Goal: Information Seeking & Learning: Check status

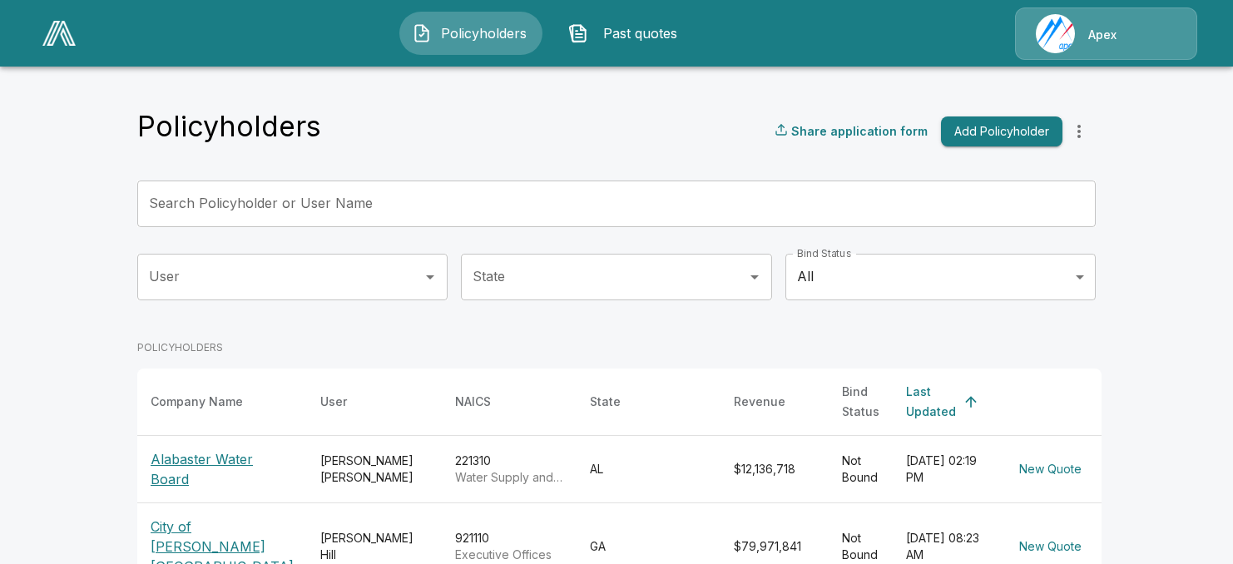
scroll to position [166, 0]
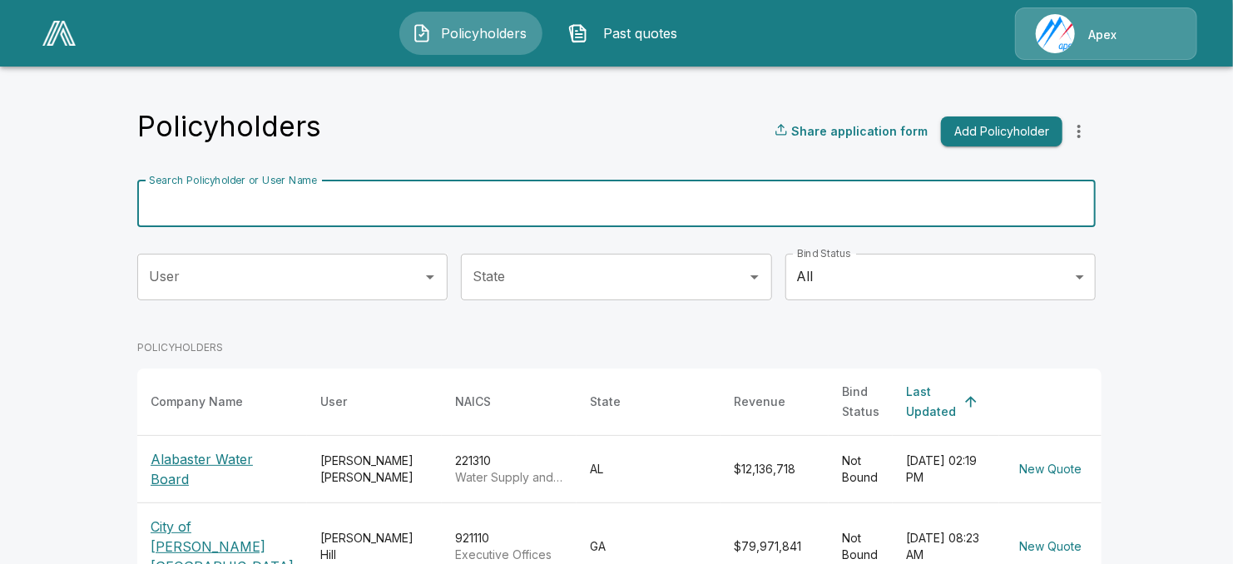
click at [220, 207] on input "Search Policyholder or User Name" at bounding box center [607, 204] width 940 height 47
type input "******"
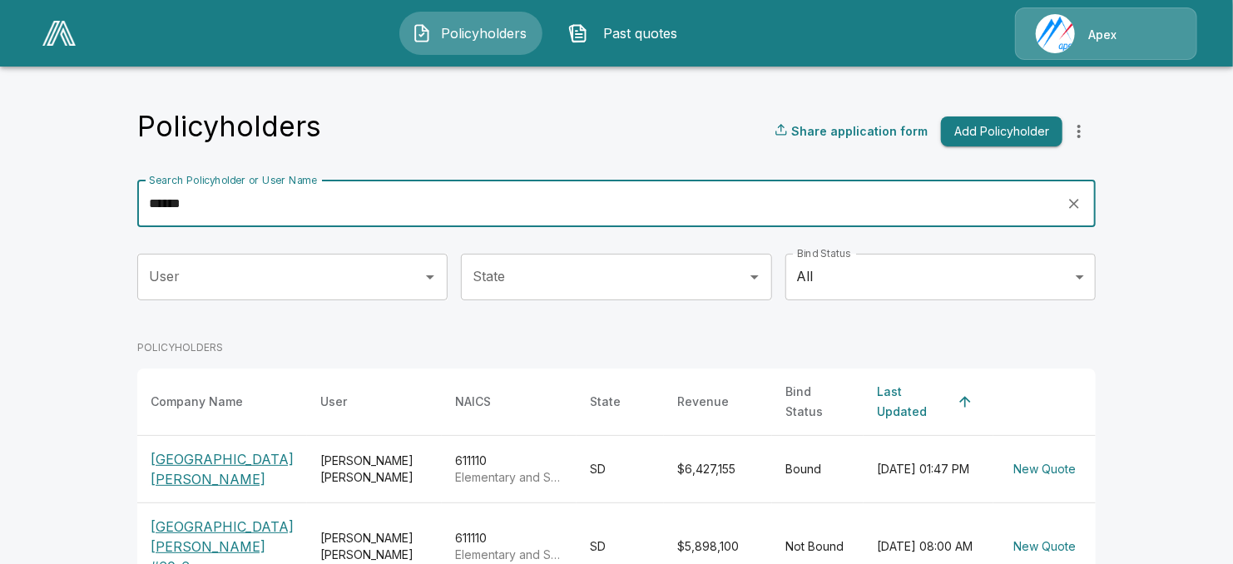
click at [307, 453] on td "Trever Barnes" at bounding box center [374, 468] width 135 height 67
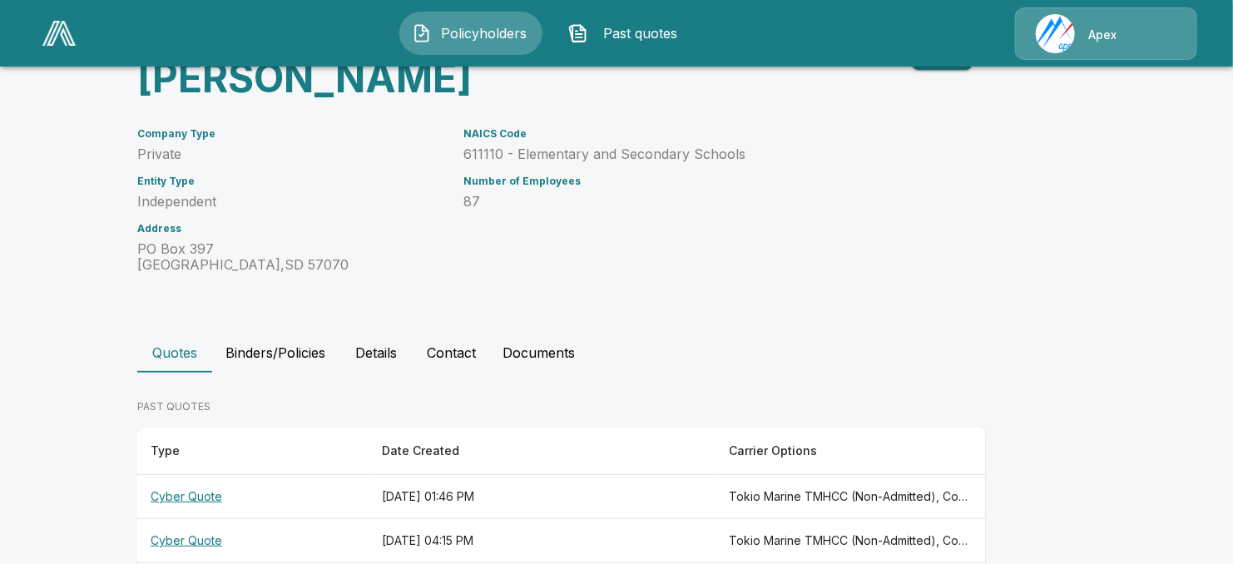
scroll to position [206, 0]
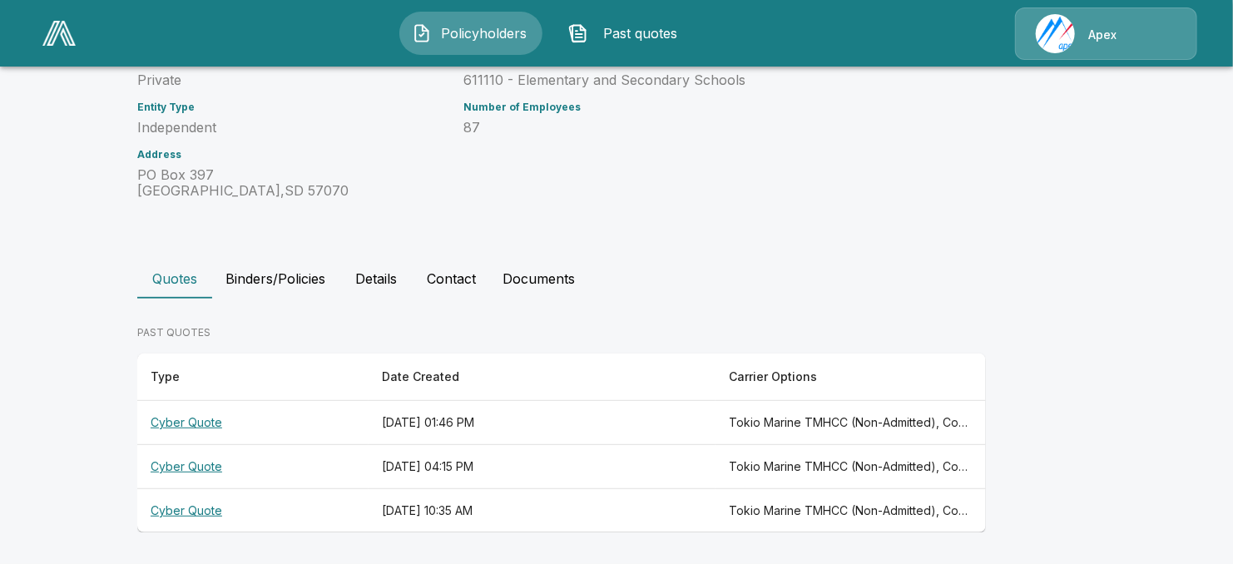
click at [397, 424] on th "May 1, 2025 at 01:46 PM" at bounding box center [542, 423] width 347 height 44
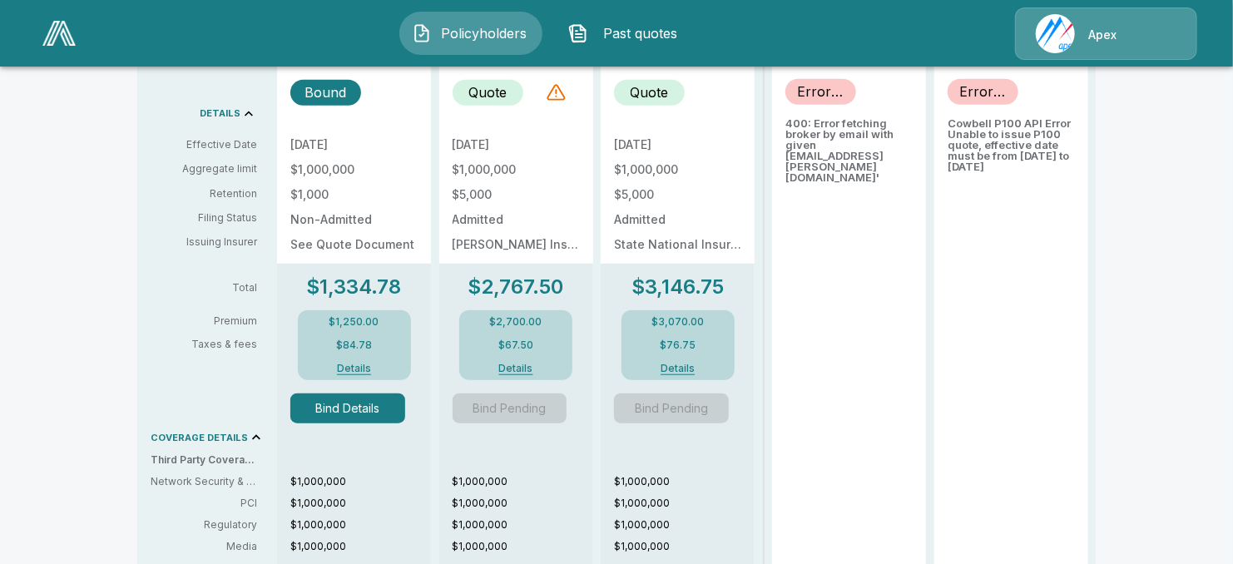
scroll to position [614, 0]
click at [351, 371] on button "Details" at bounding box center [354, 370] width 67 height 10
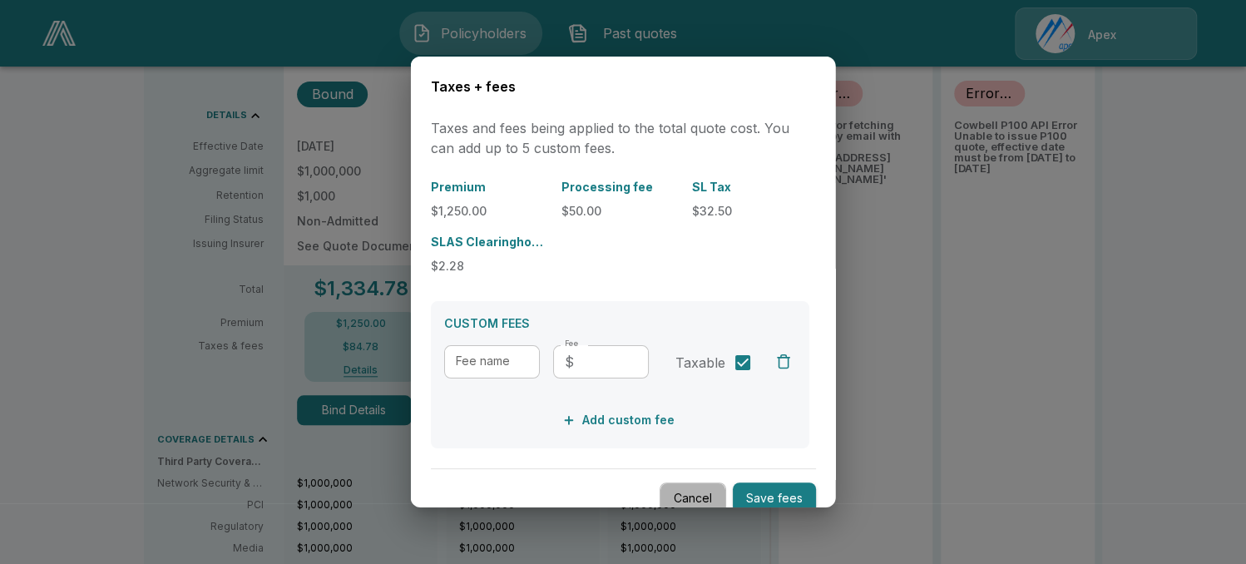
click at [692, 487] on button "Cancel" at bounding box center [693, 499] width 67 height 32
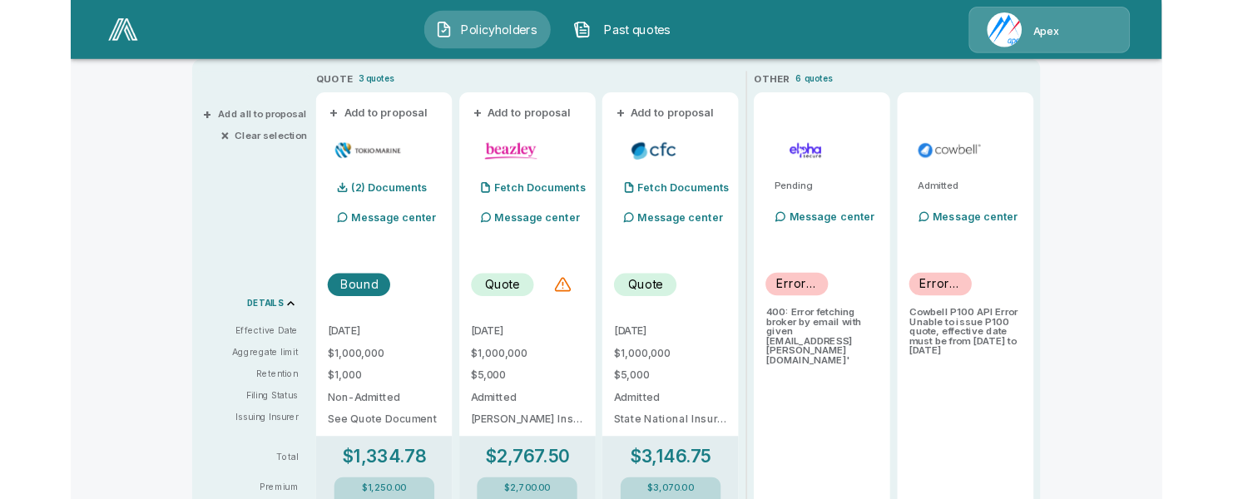
scroll to position [383, 0]
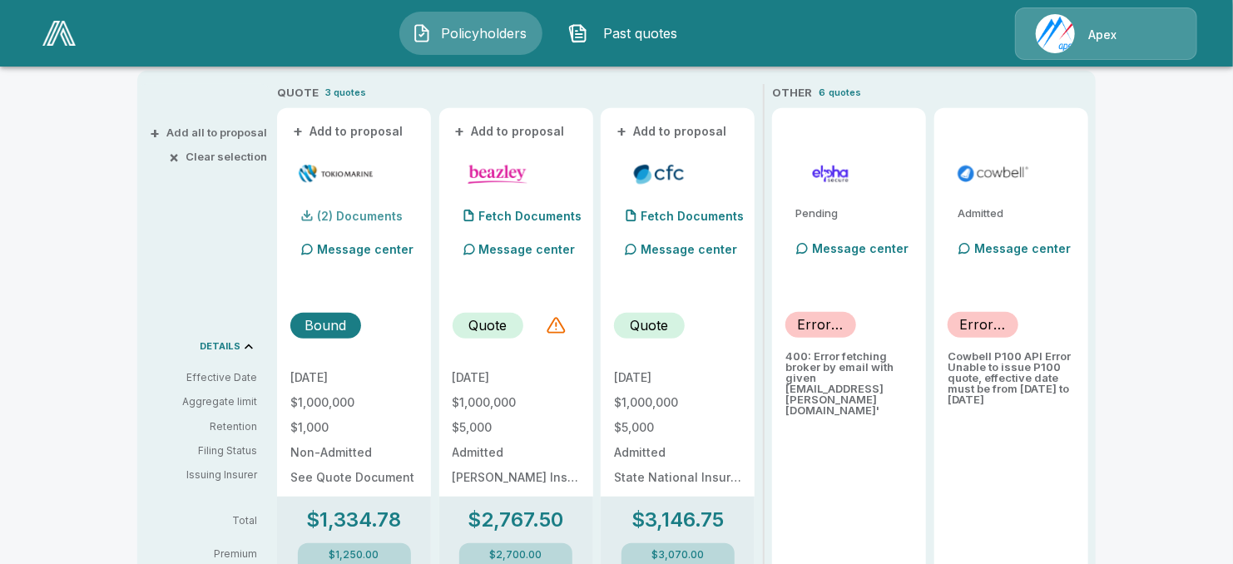
click at [372, 213] on p "(2) Documents" at bounding box center [360, 216] width 86 height 12
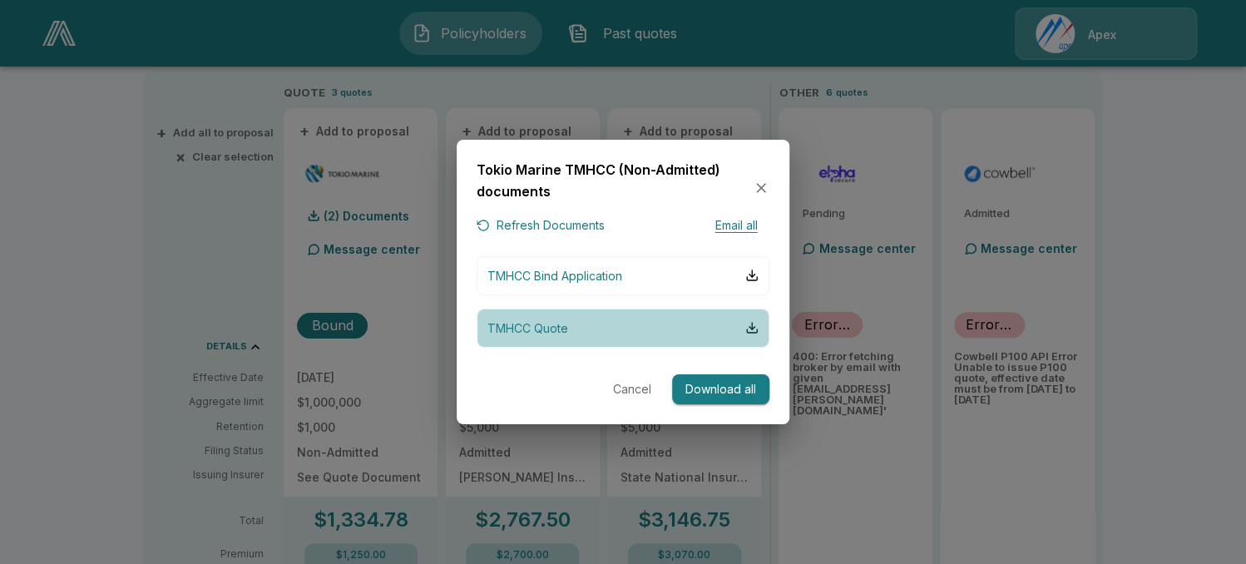
click at [662, 329] on button "TMHCC Quote" at bounding box center [623, 328] width 293 height 39
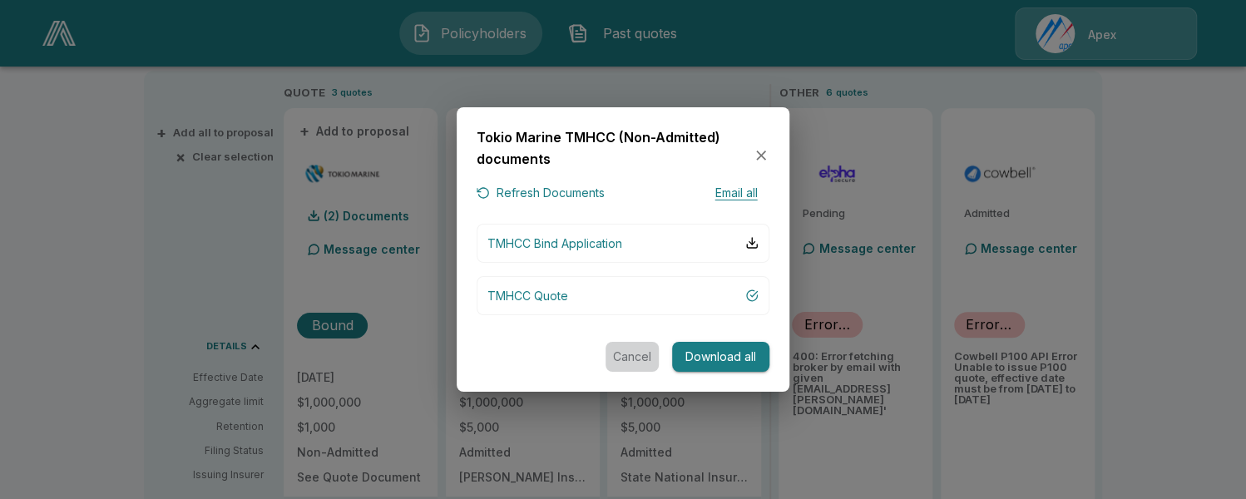
click at [637, 359] on button "Cancel" at bounding box center [632, 357] width 53 height 31
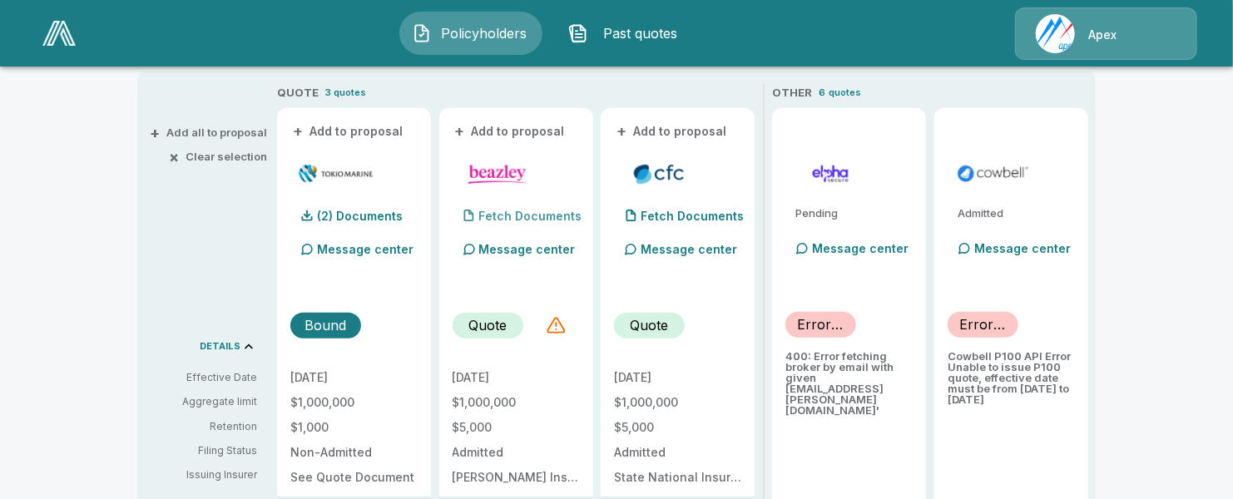
click at [516, 219] on p "Fetch Documents" at bounding box center [530, 216] width 103 height 12
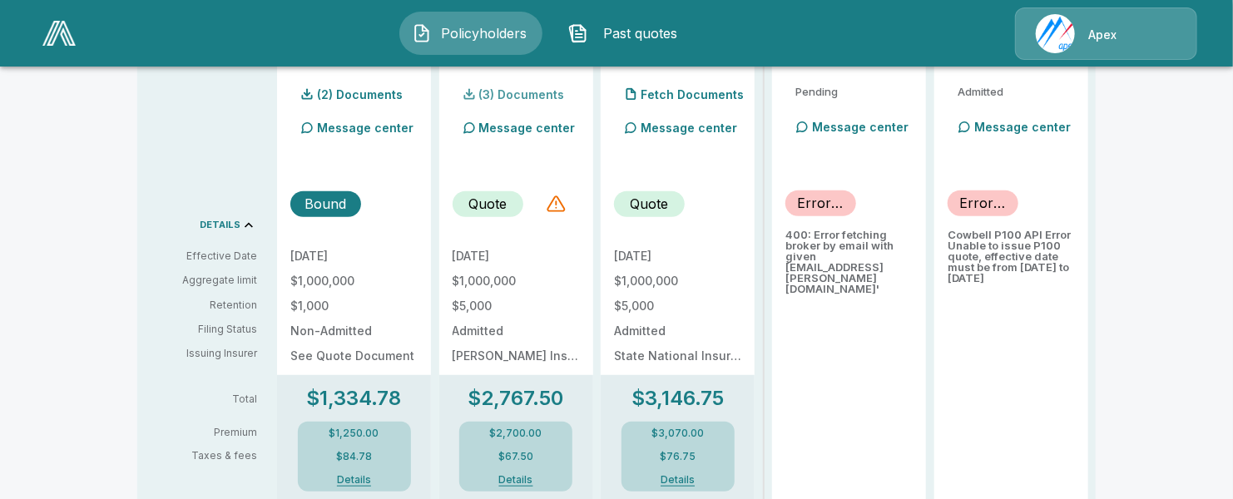
click at [533, 97] on p "(3) Documents" at bounding box center [522, 95] width 86 height 12
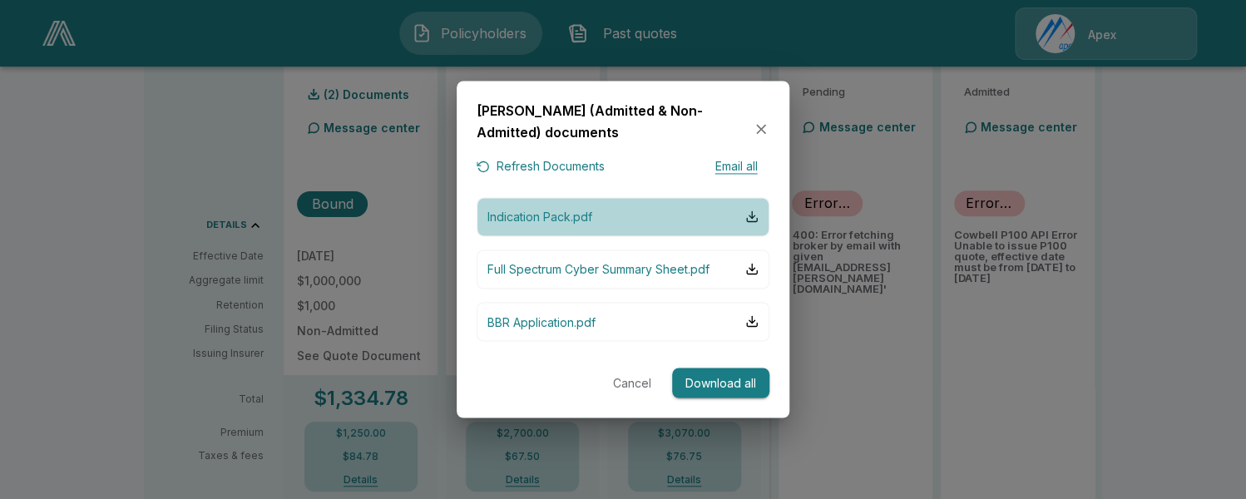
click at [612, 224] on button "Indication Pack.pdf" at bounding box center [623, 216] width 293 height 39
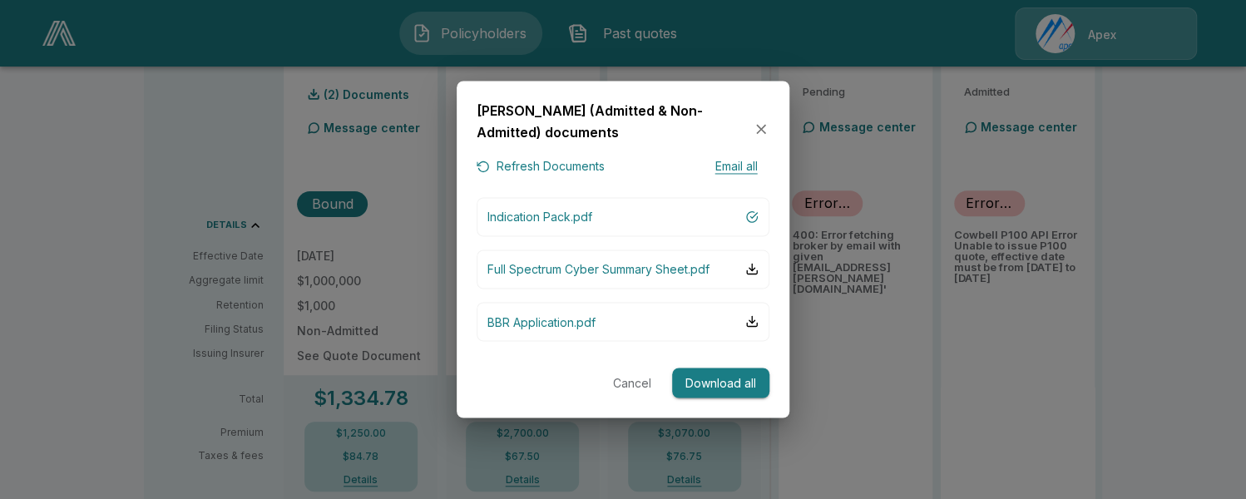
click at [626, 384] on button "Cancel" at bounding box center [632, 383] width 53 height 31
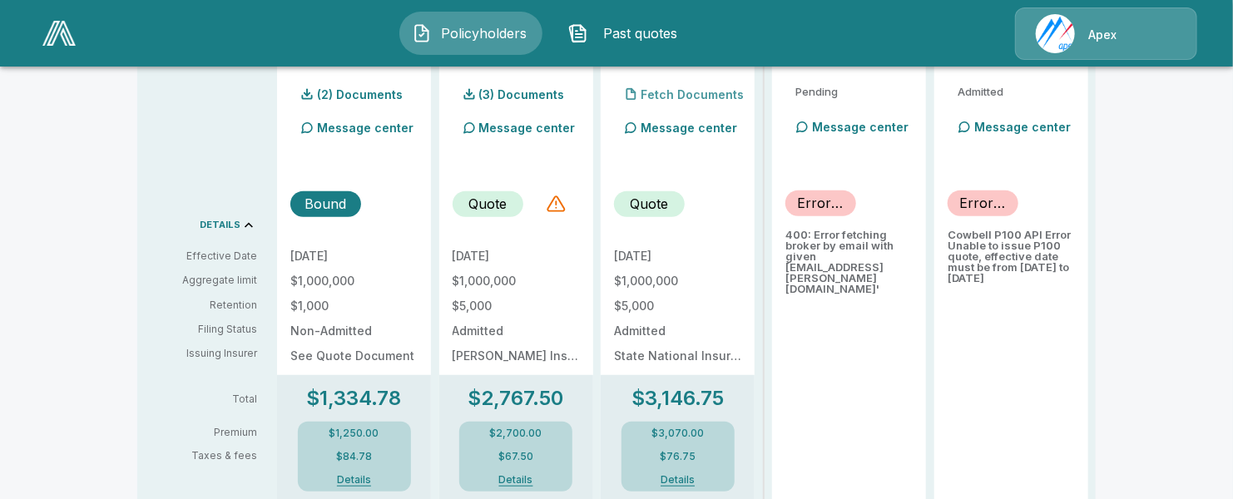
click at [686, 94] on p "Fetch Documents" at bounding box center [692, 95] width 103 height 12
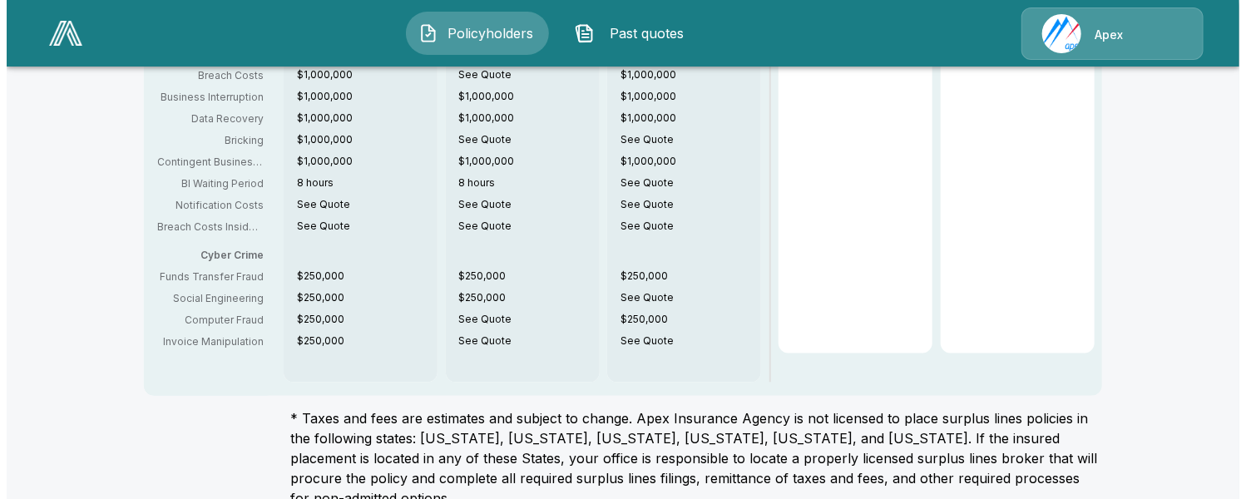
scroll to position [1168, 0]
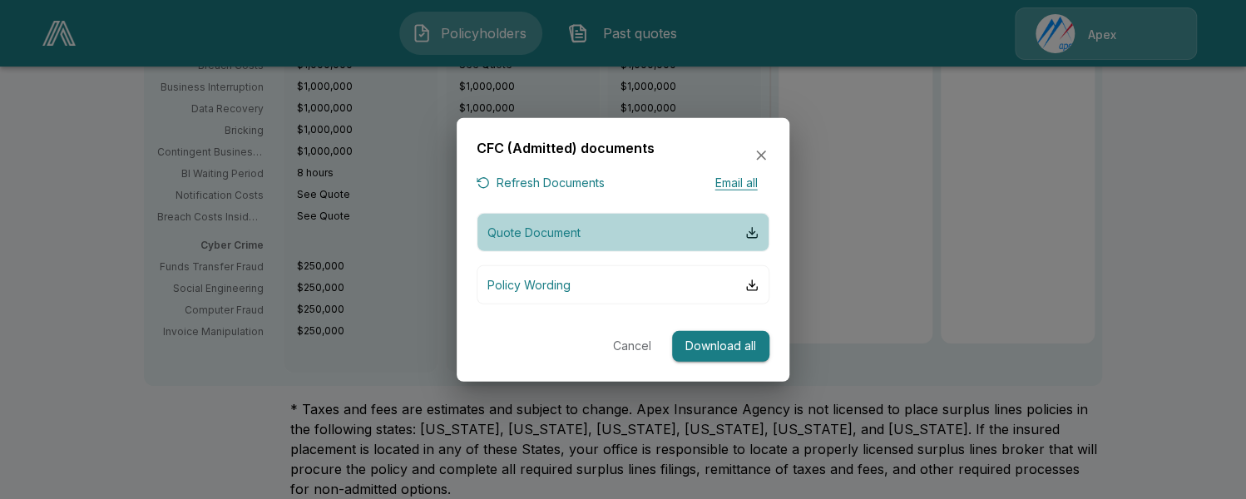
click at [592, 233] on button "Quote Document" at bounding box center [623, 232] width 293 height 39
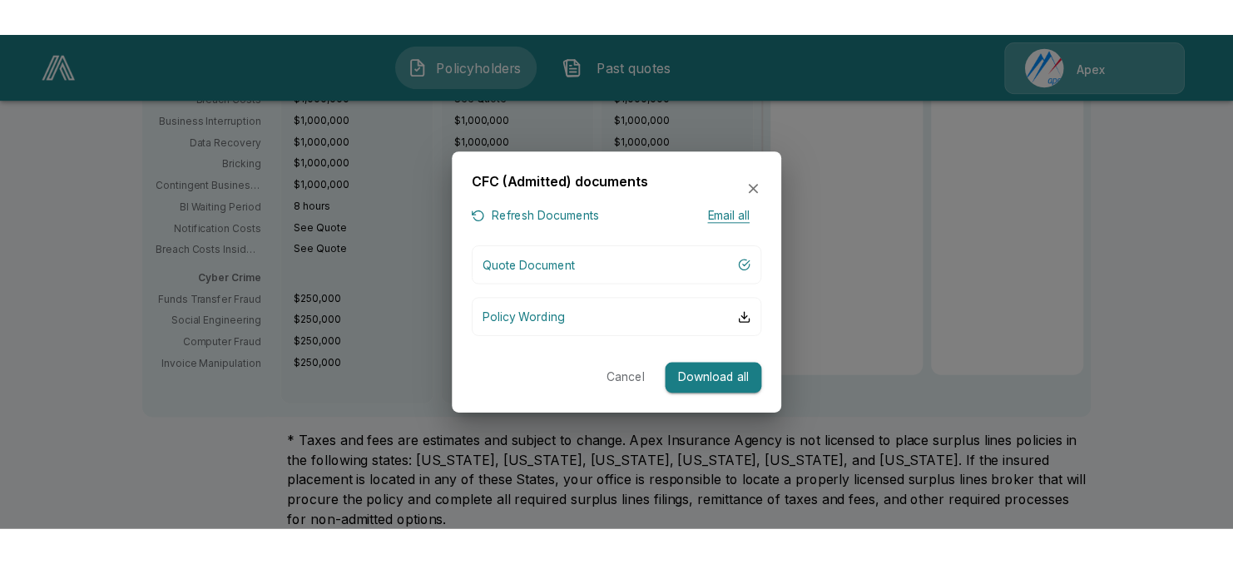
scroll to position [1104, 0]
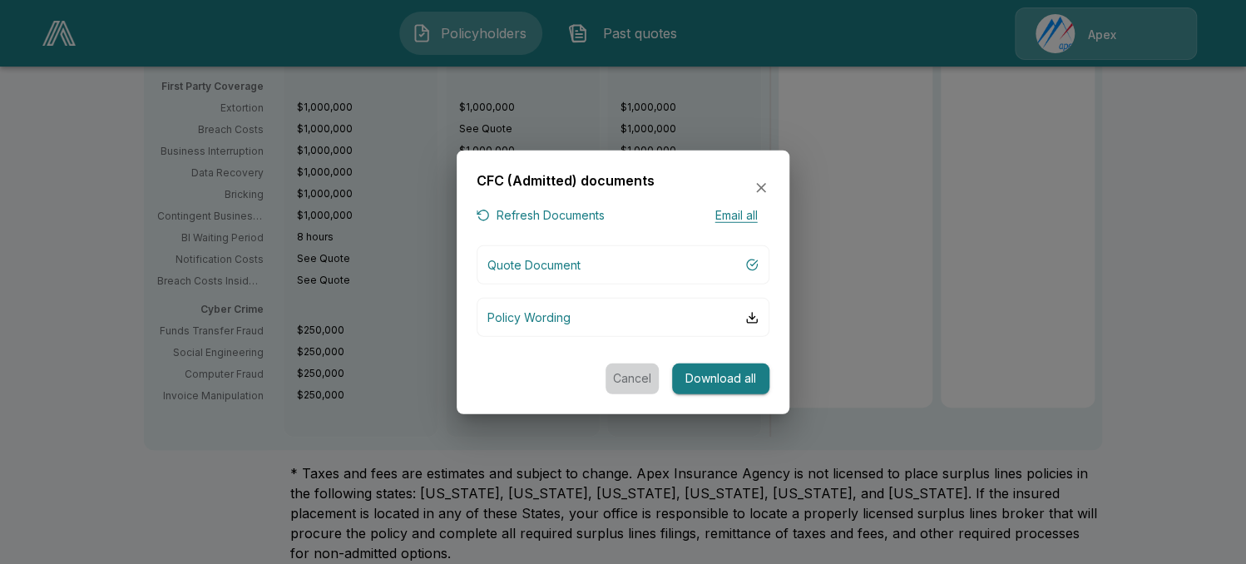
click at [631, 377] on button "Cancel" at bounding box center [632, 379] width 53 height 31
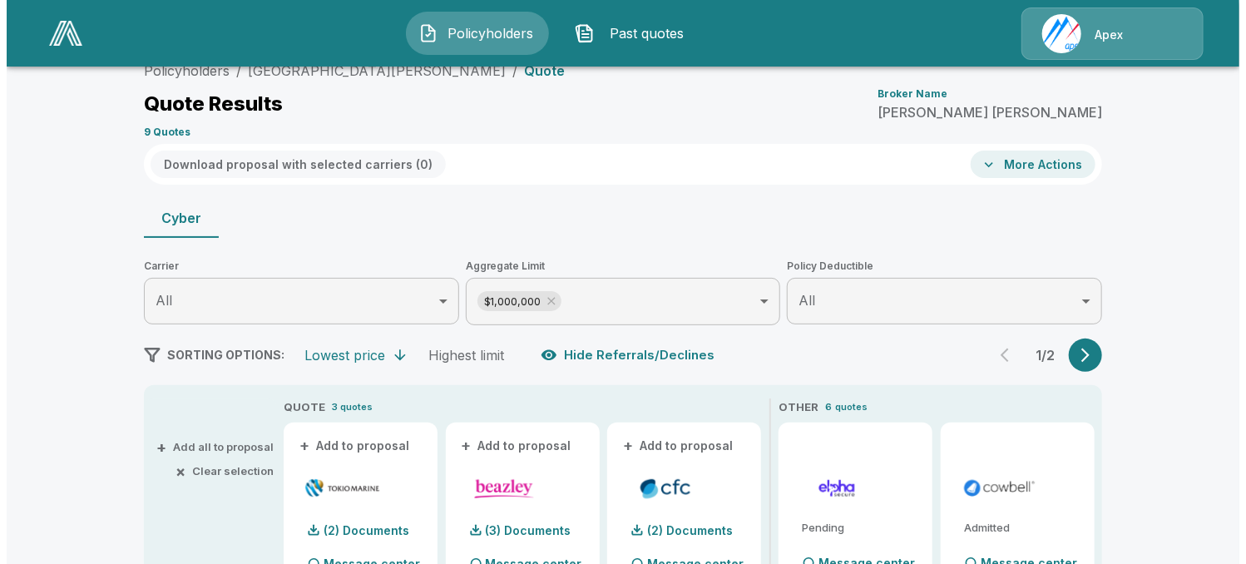
scroll to position [0, 0]
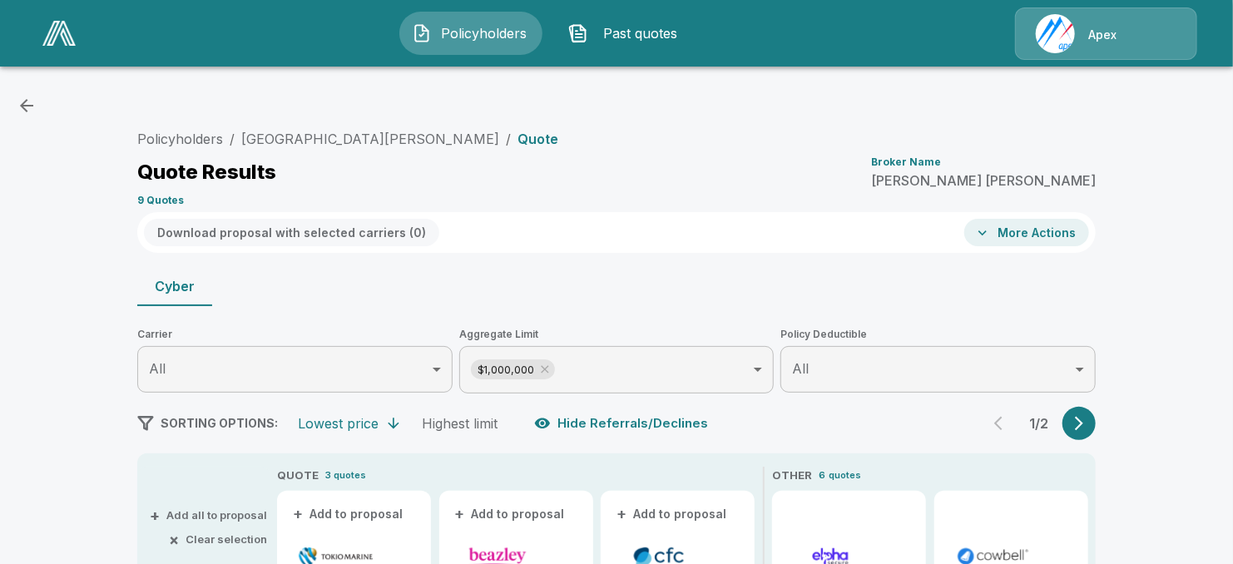
click at [483, 31] on span "Policyholders" at bounding box center [484, 33] width 92 height 20
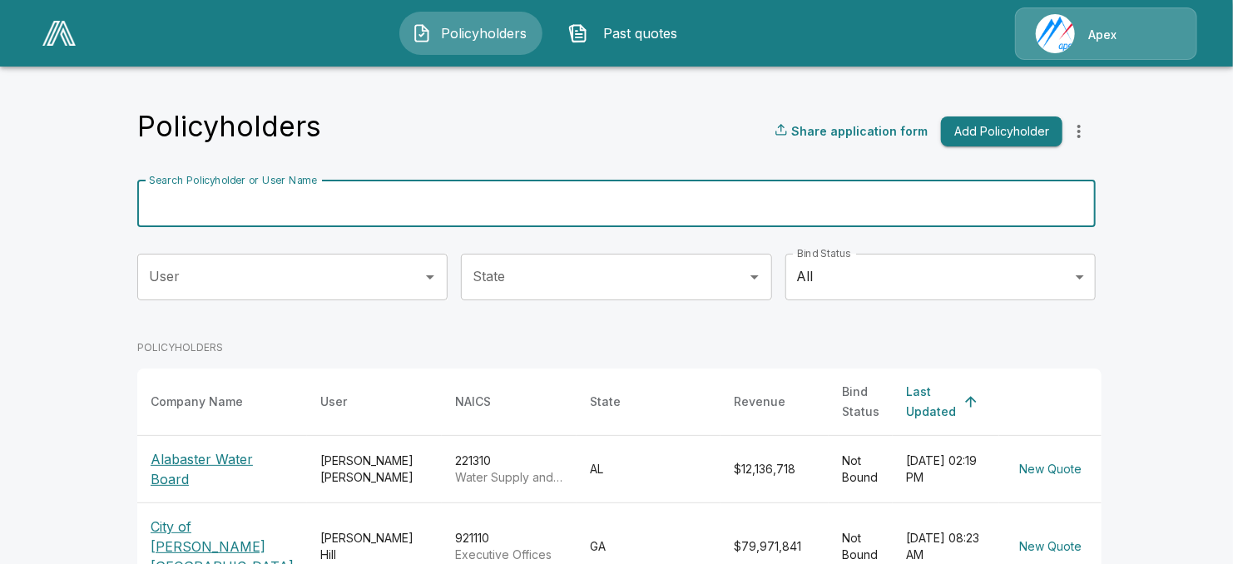
click at [319, 197] on input "Search Policyholder or User Name" at bounding box center [607, 204] width 940 height 47
type input "******"
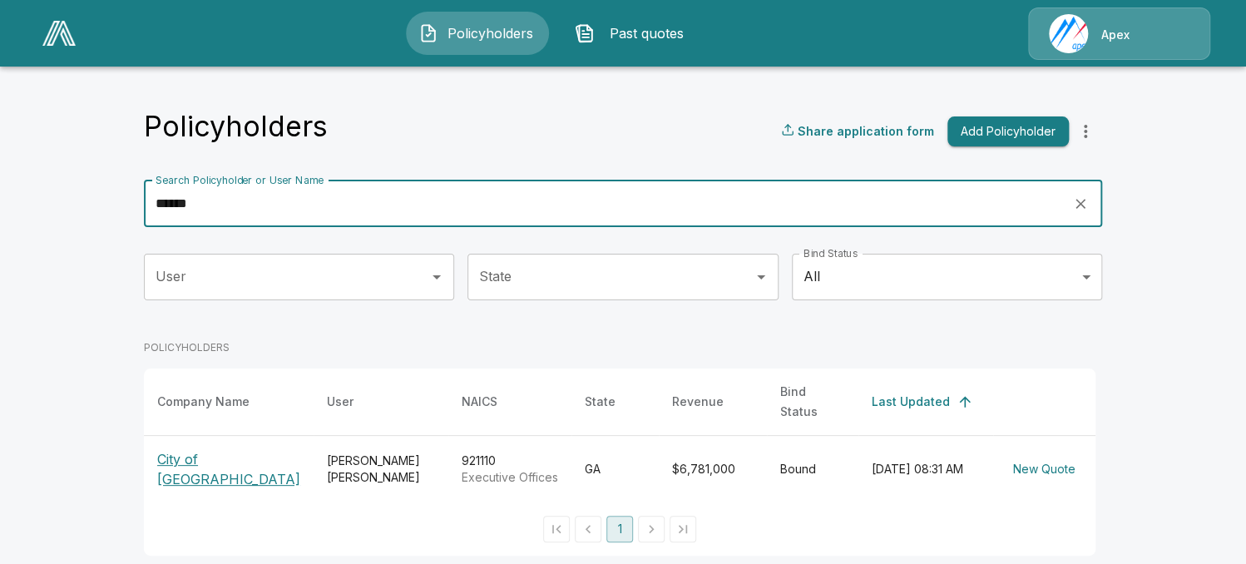
click at [346, 458] on div "Connie Clack" at bounding box center [381, 469] width 108 height 33
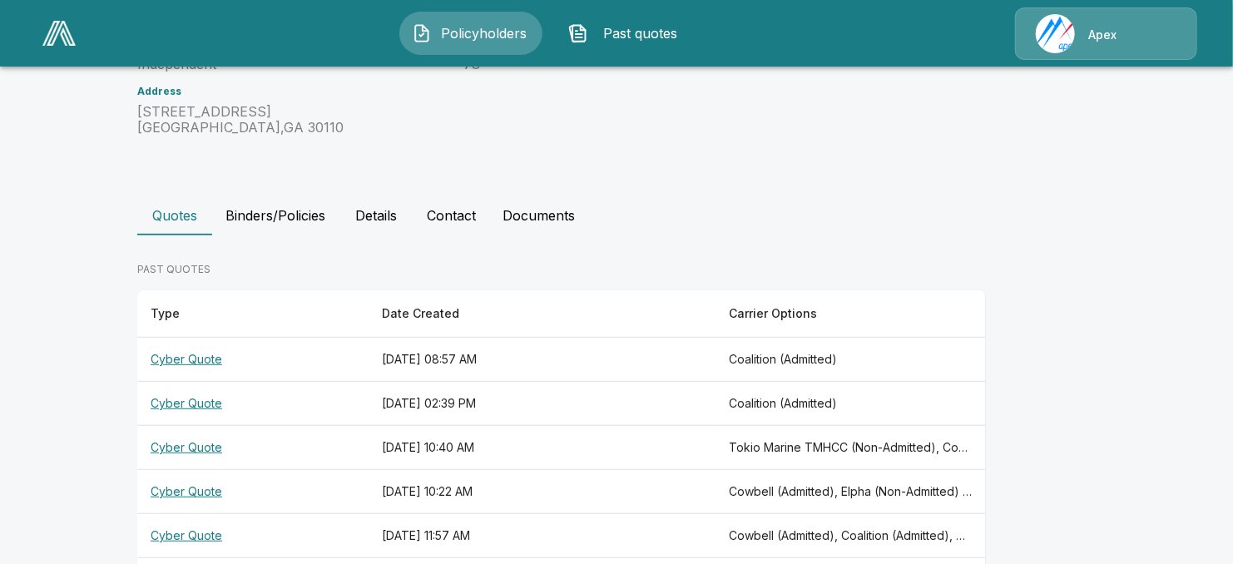
scroll to position [291, 0]
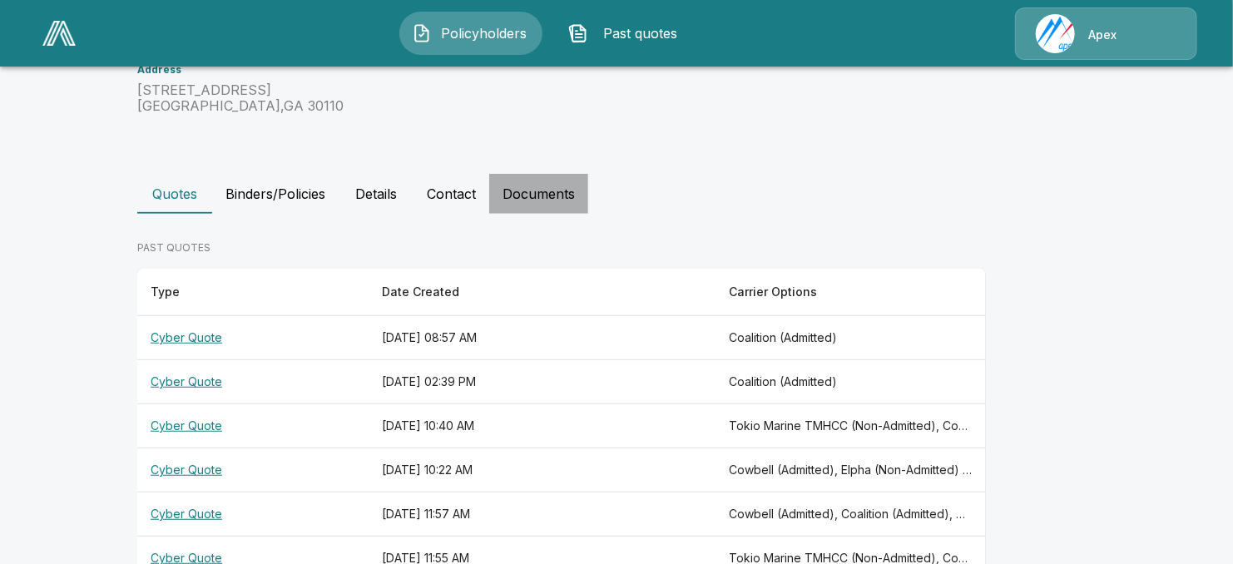
click at [542, 174] on button "Documents" at bounding box center [538, 194] width 99 height 40
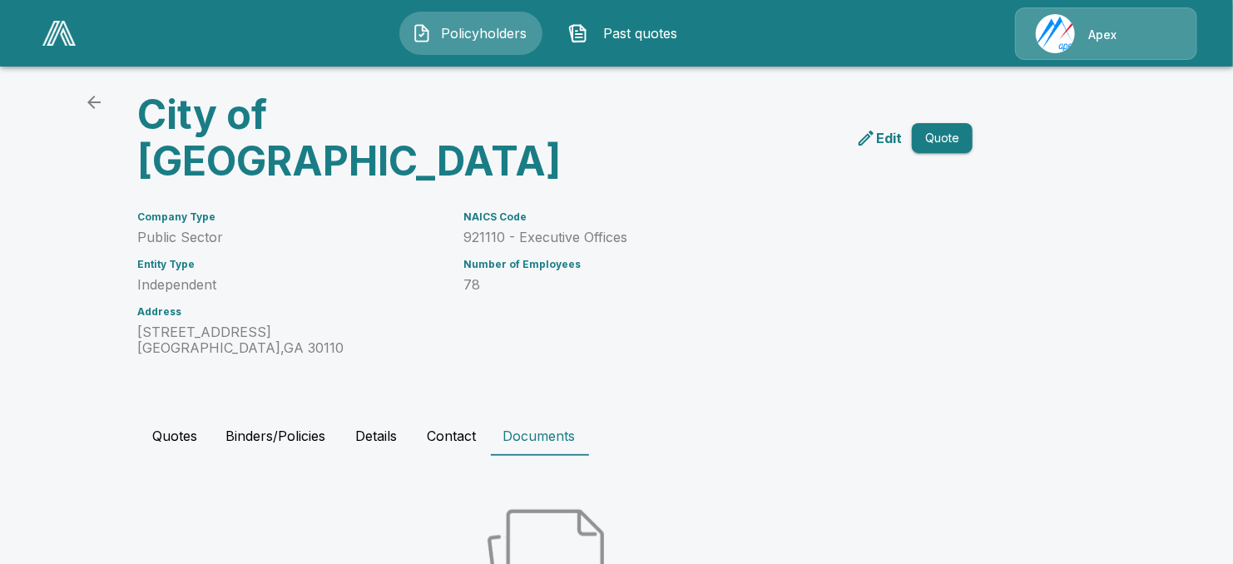
scroll to position [0, 0]
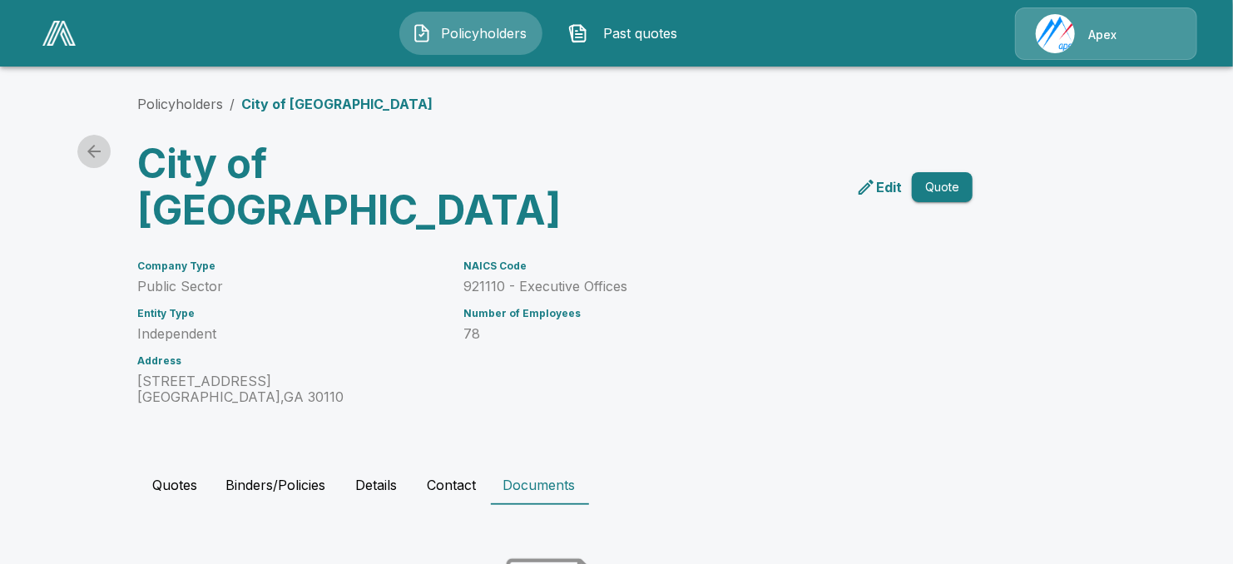
click at [100, 154] on icon "back" at bounding box center [94, 151] width 20 height 20
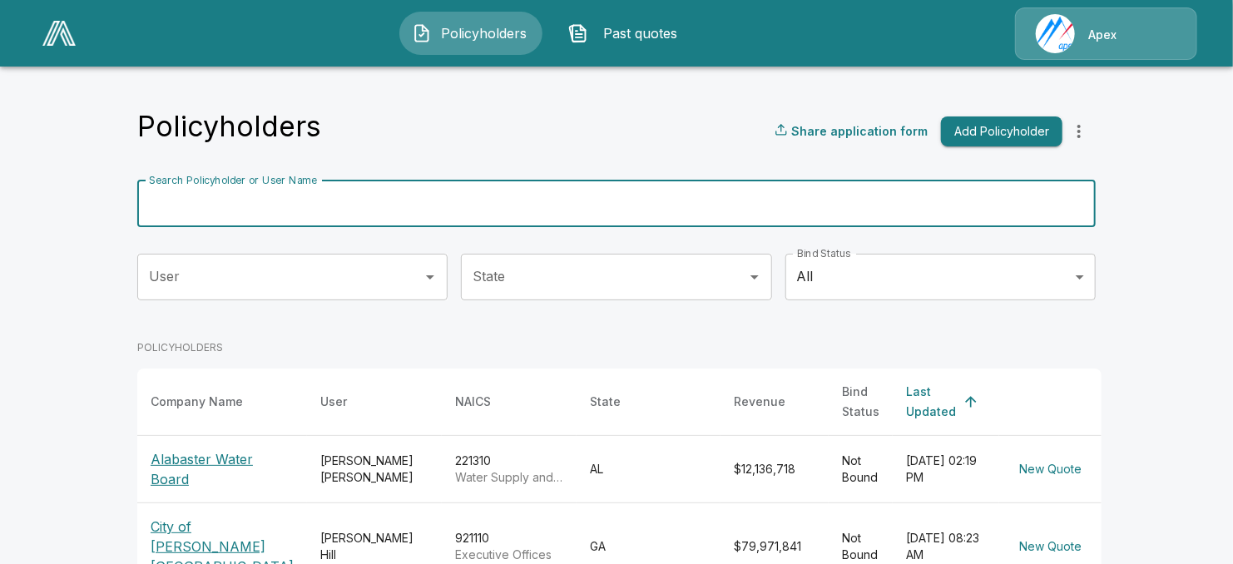
click at [306, 210] on input "Search Policyholder or User Name" at bounding box center [607, 204] width 940 height 47
type input "******"
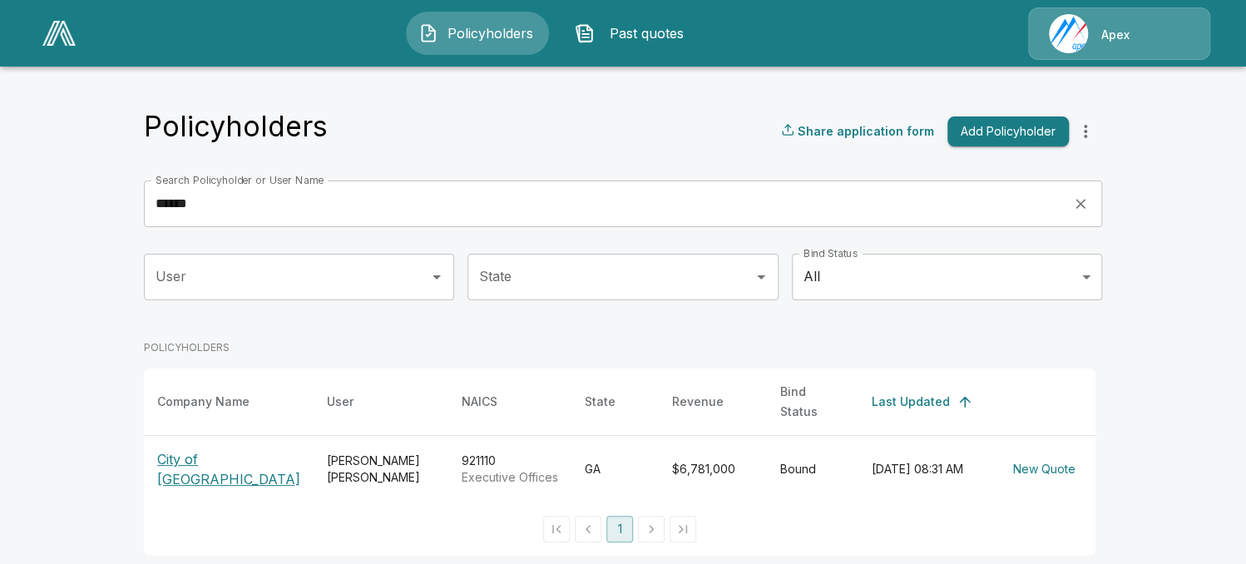
click at [247, 462] on p "City of [GEOGRAPHIC_DATA]" at bounding box center [228, 469] width 143 height 40
click at [223, 456] on p "City of [GEOGRAPHIC_DATA]" at bounding box center [228, 469] width 143 height 40
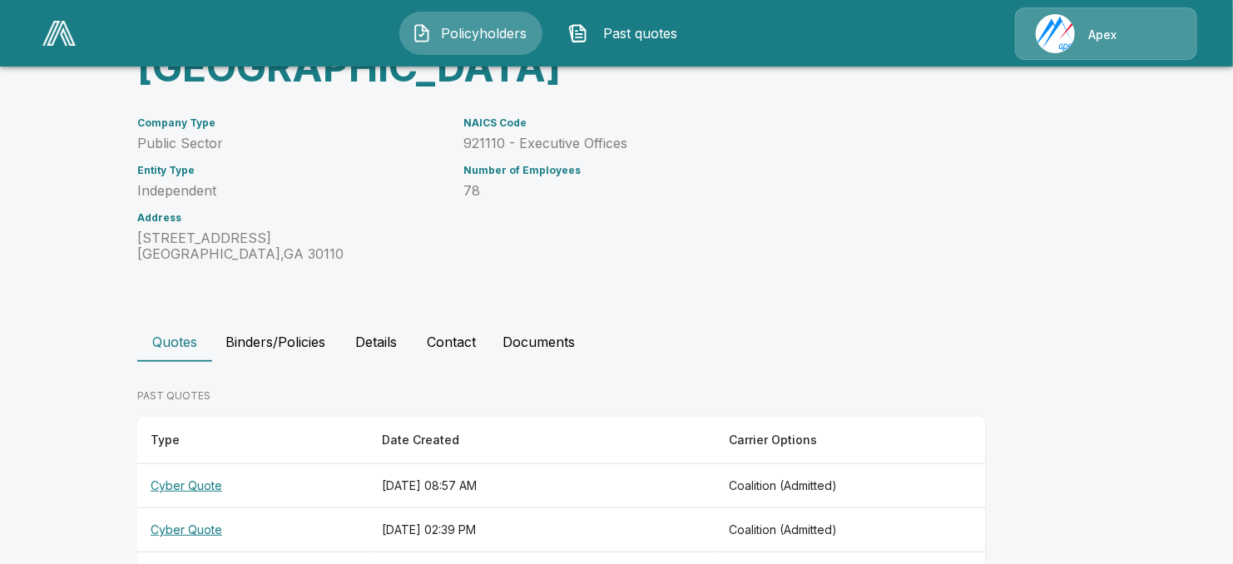
scroll to position [205, 0]
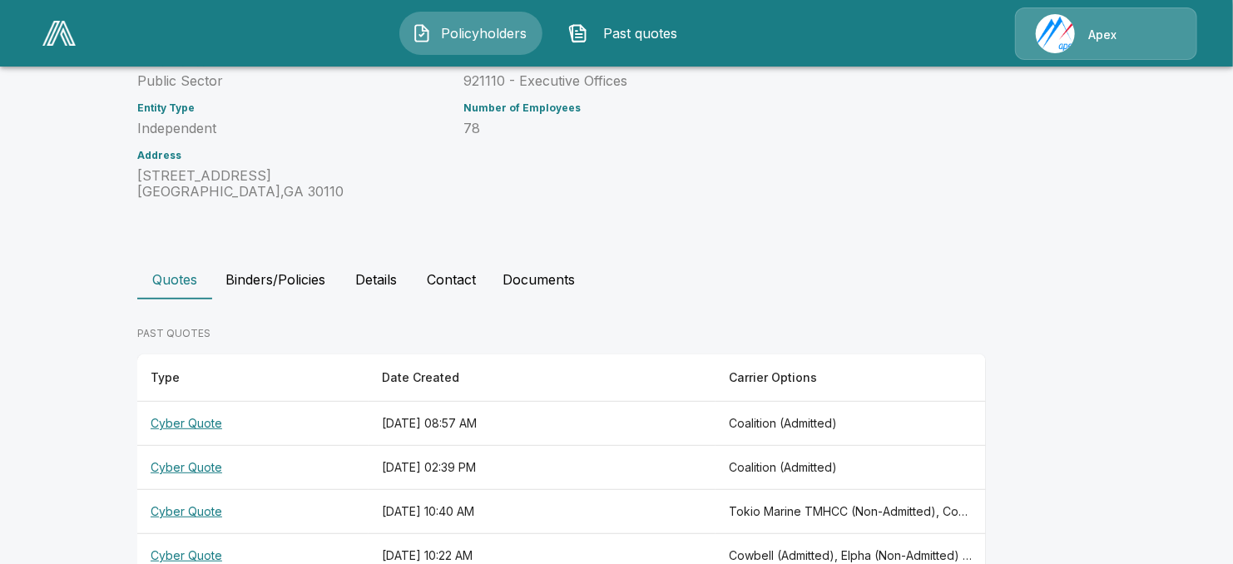
click at [215, 402] on th "Cyber Quote" at bounding box center [252, 424] width 231 height 44
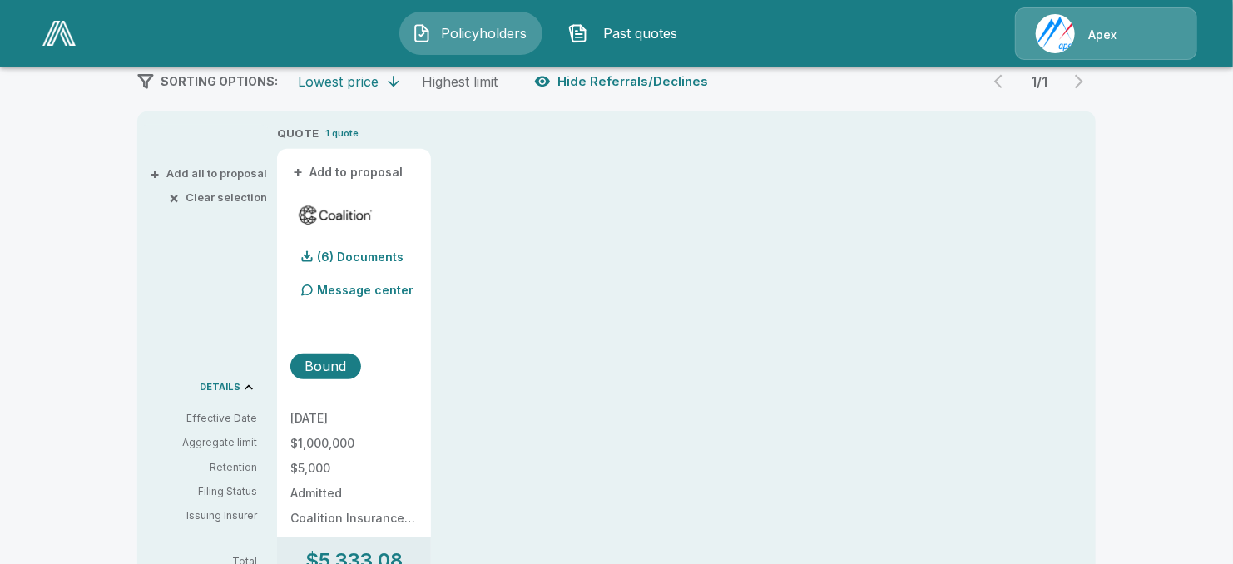
scroll to position [341, 0]
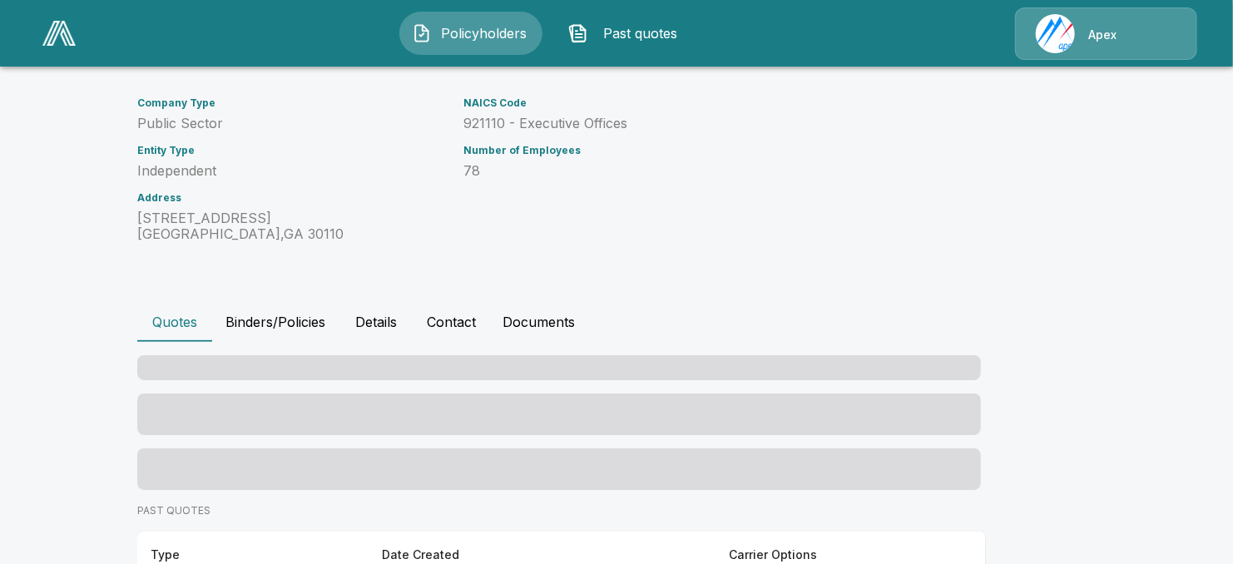
scroll to position [291, 0]
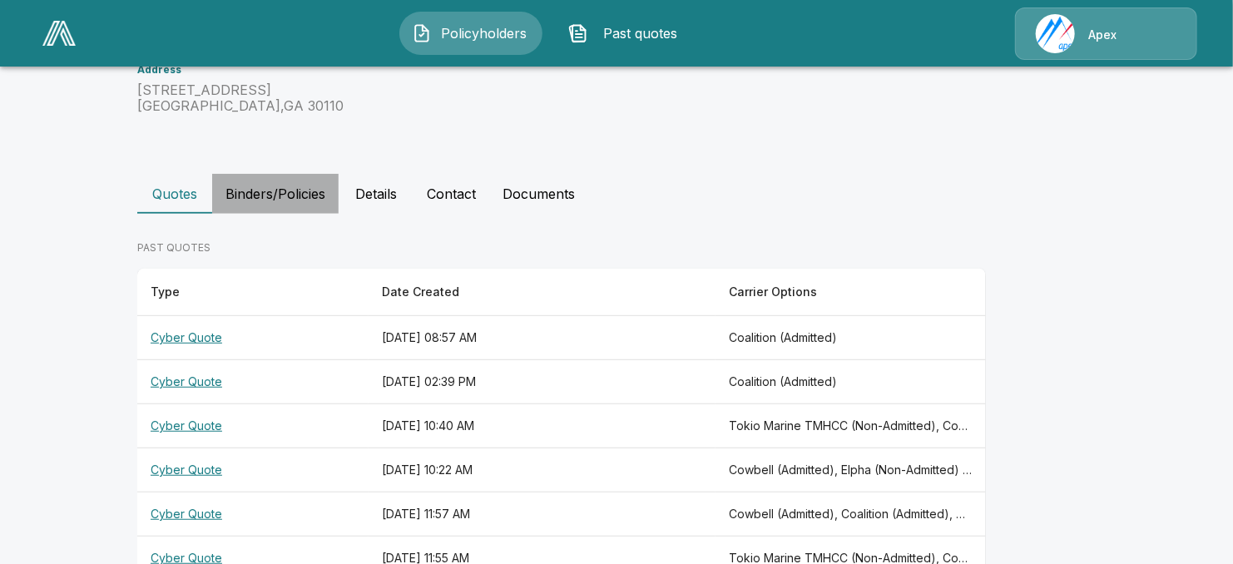
click at [263, 174] on button "Binders/Policies" at bounding box center [275, 194] width 126 height 40
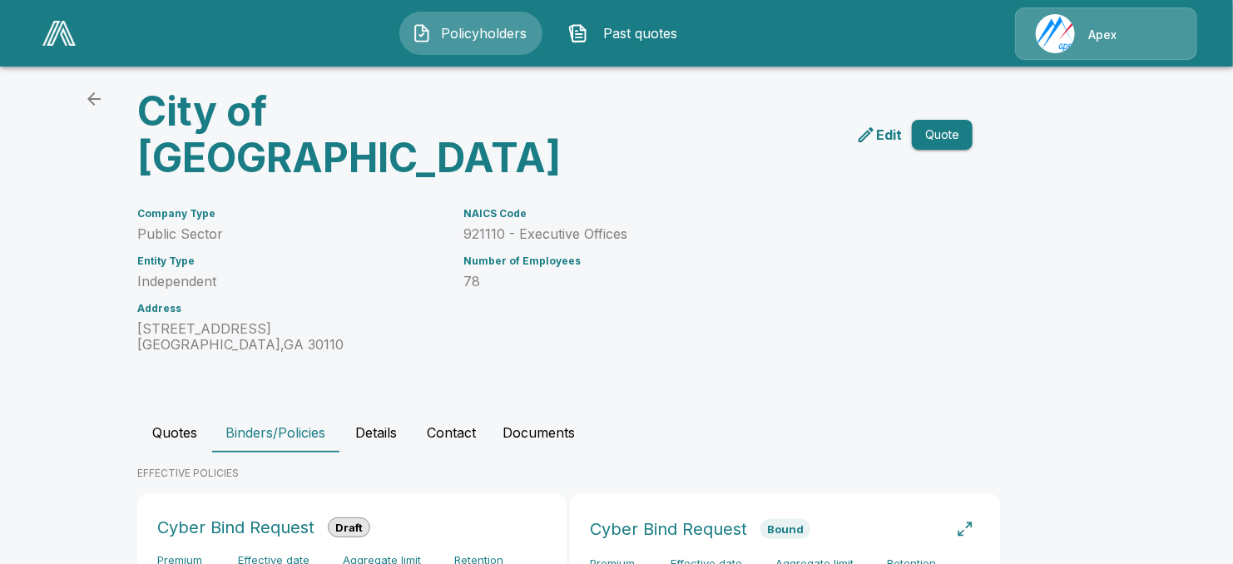
scroll to position [0, 0]
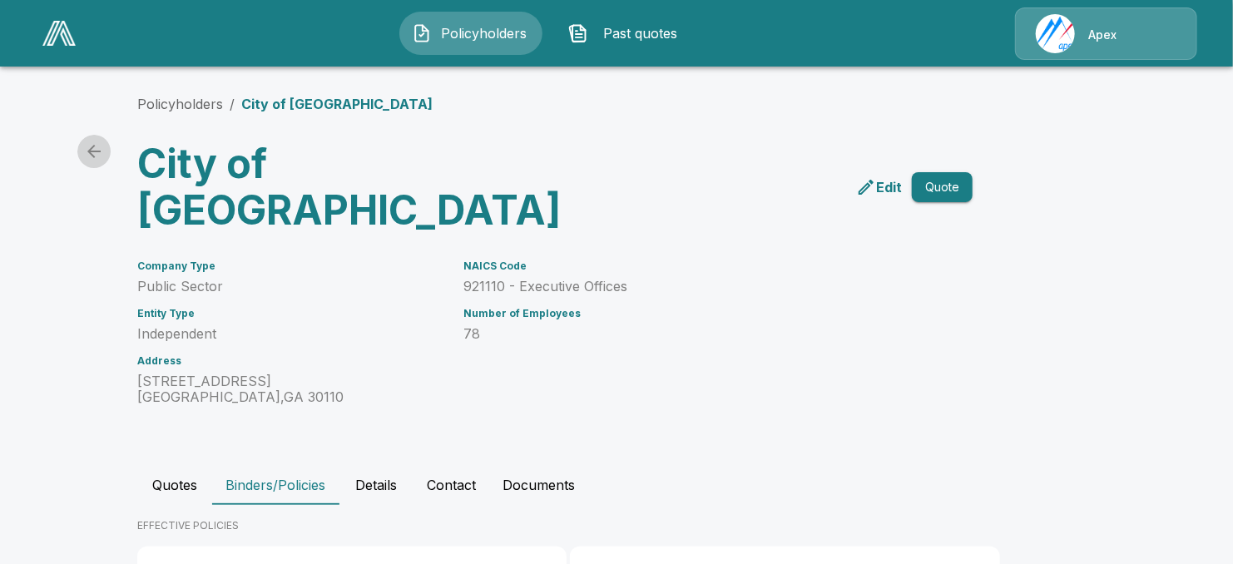
click at [103, 153] on icon "back" at bounding box center [94, 151] width 20 height 20
